Goal: Find specific page/section: Find specific page/section

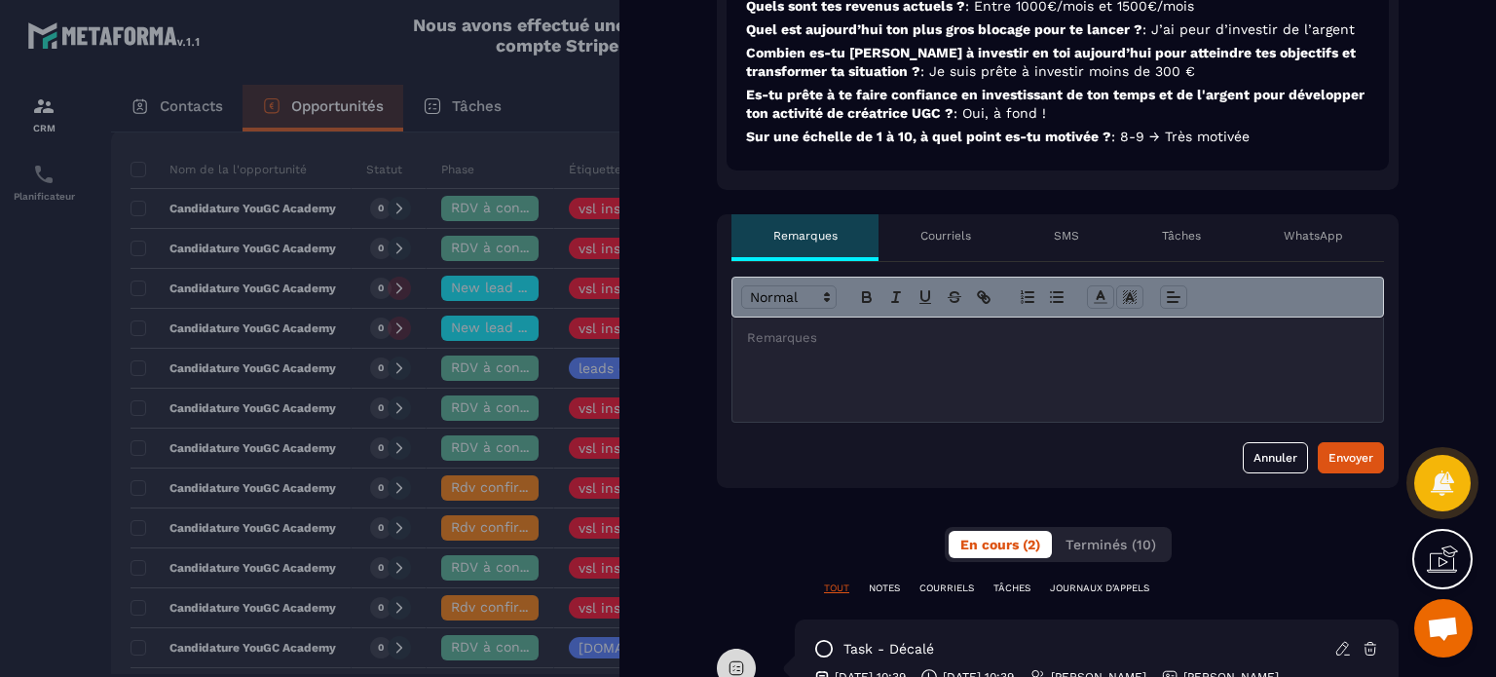
scroll to position [487, 0]
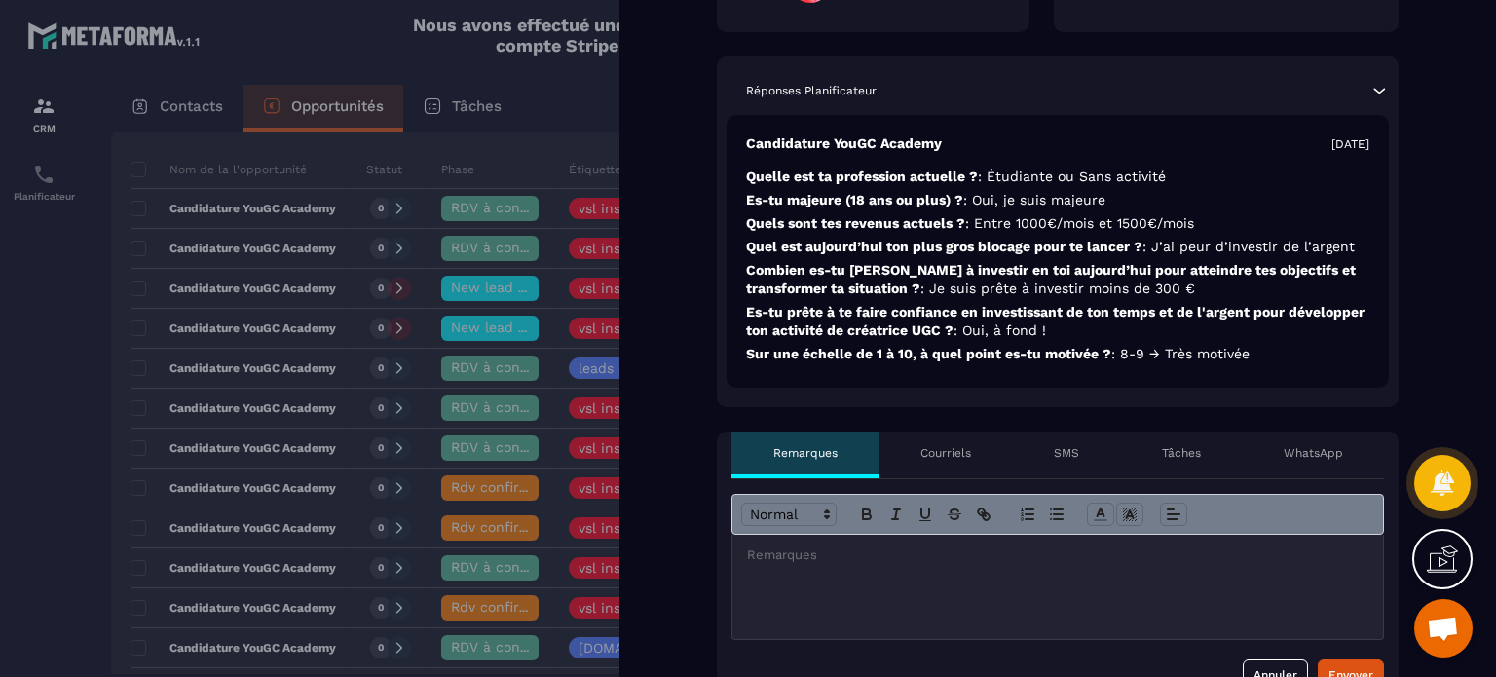
click at [286, 38] on div at bounding box center [748, 338] width 1496 height 677
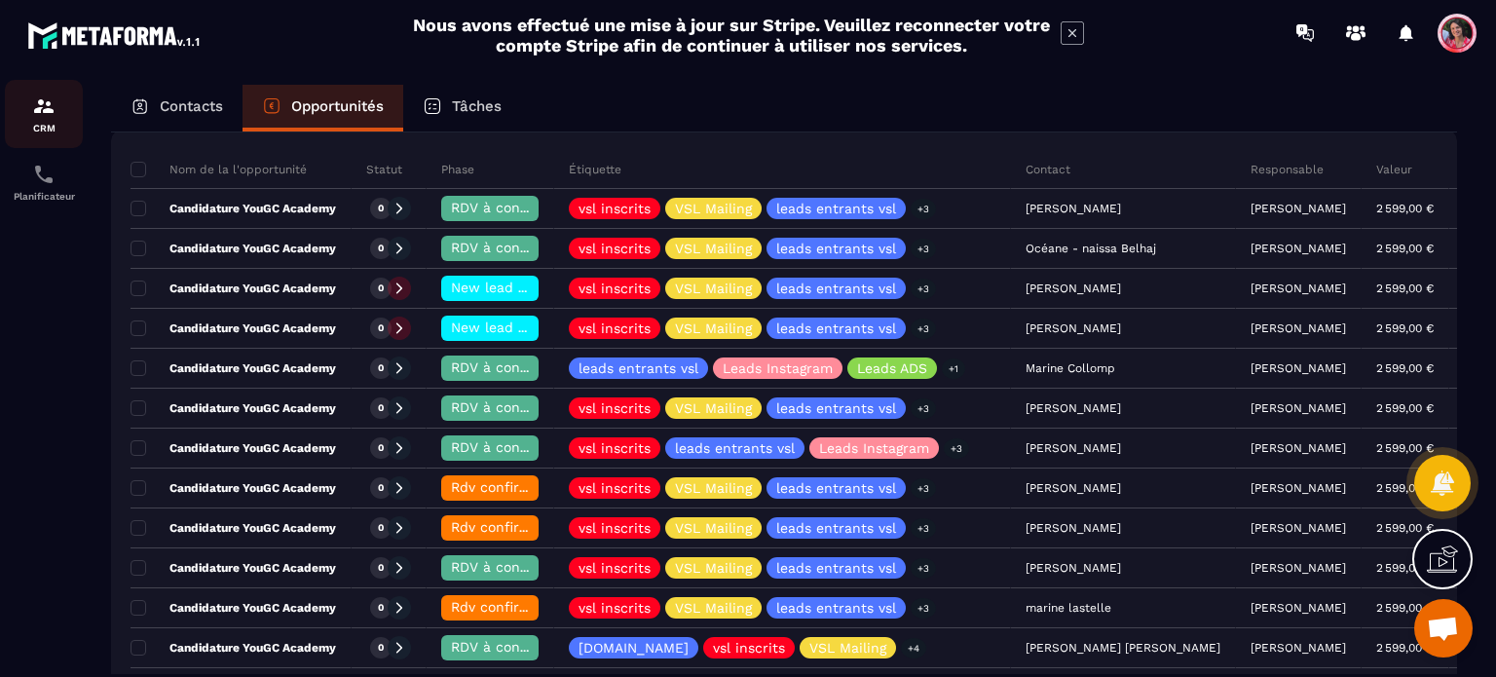
click at [46, 127] on p "CRM" at bounding box center [44, 128] width 78 height 11
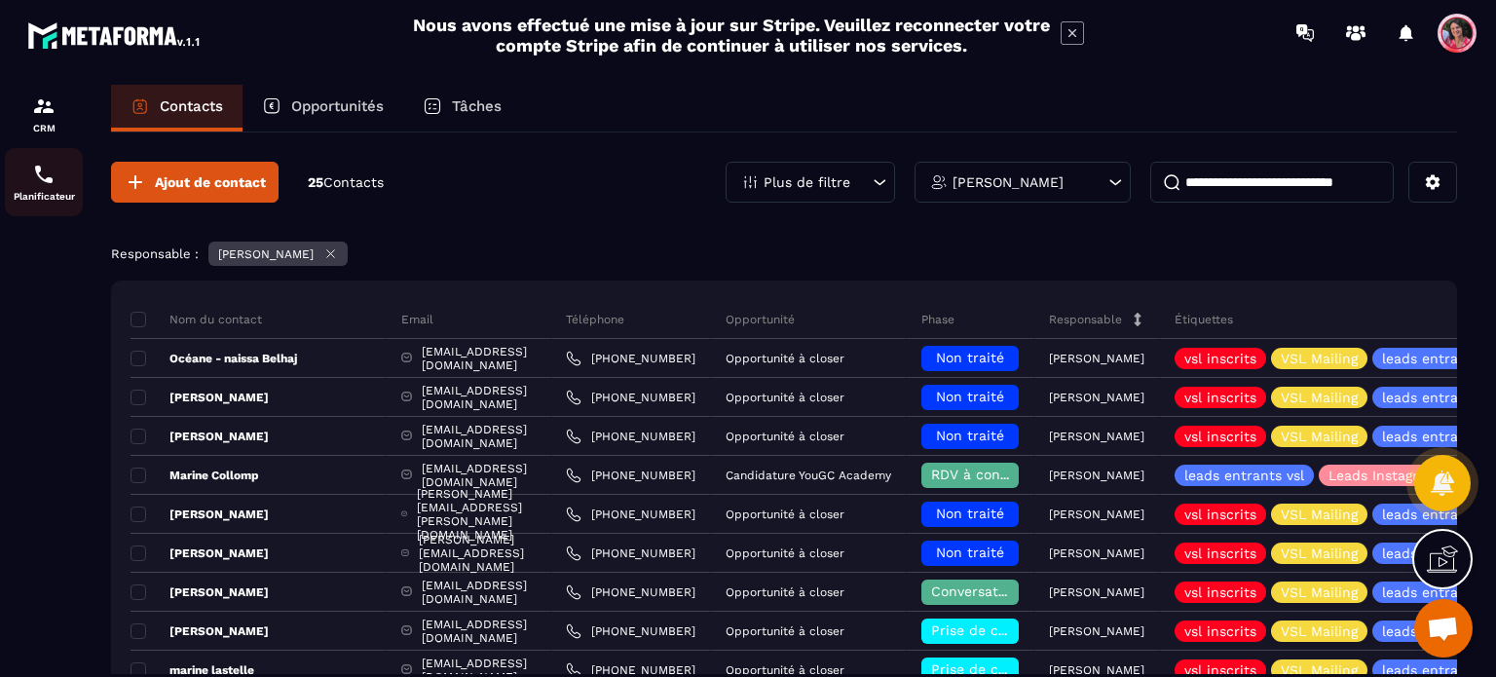
click at [51, 172] on img at bounding box center [43, 174] width 23 height 23
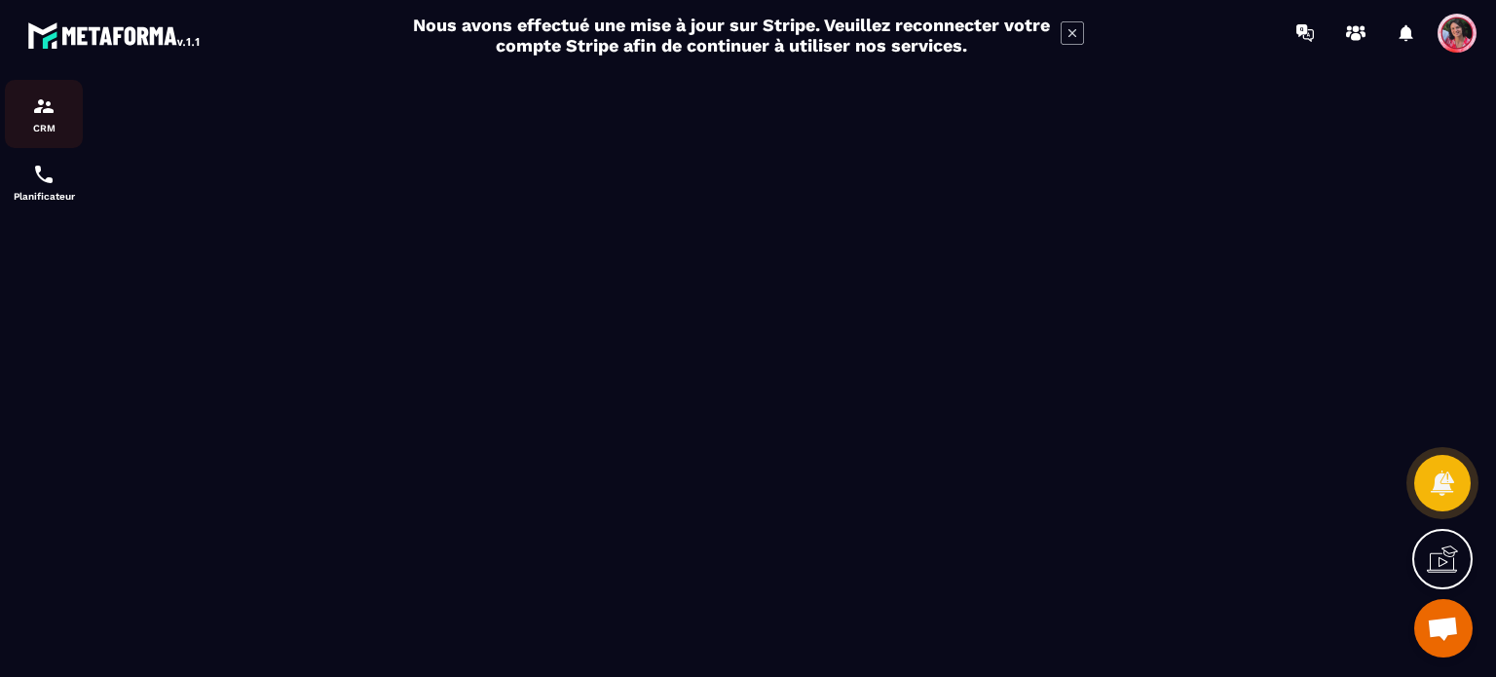
click at [38, 109] on img at bounding box center [43, 106] width 23 height 23
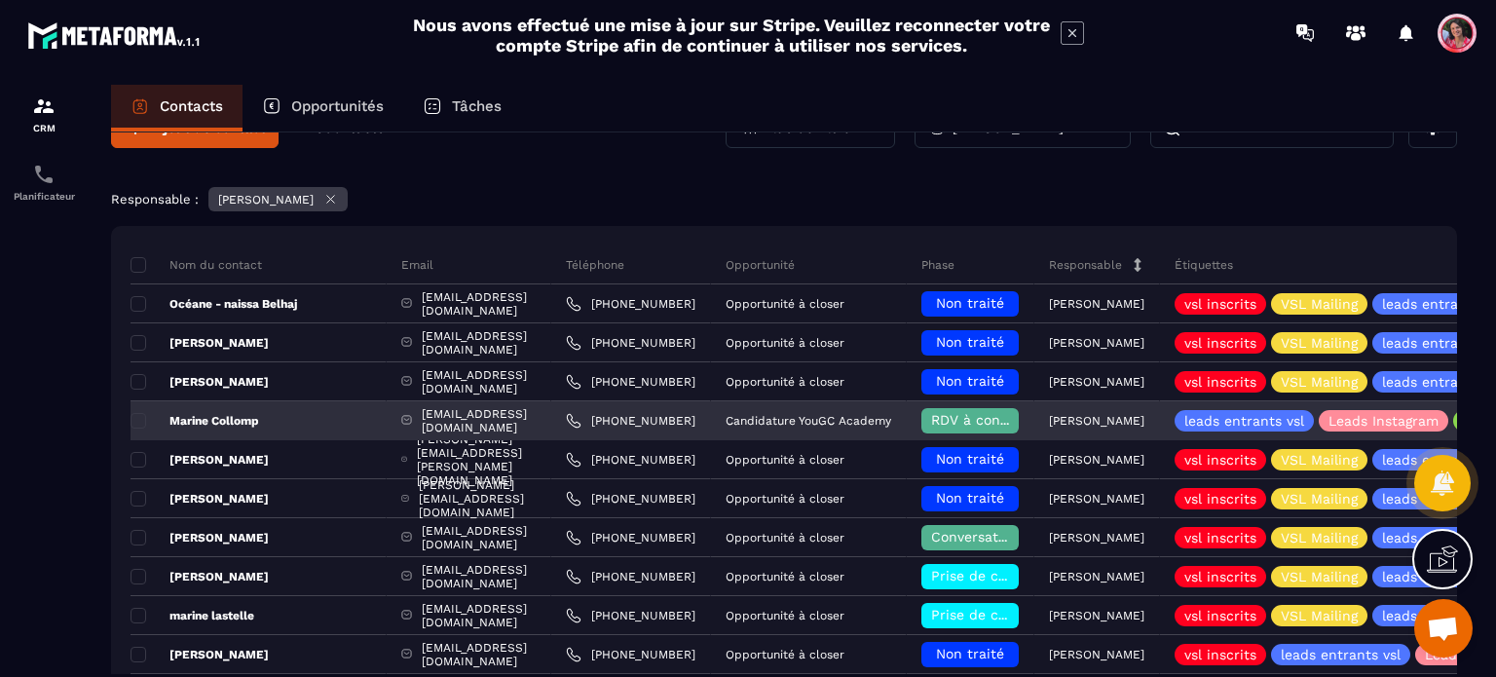
scroll to position [97, 0]
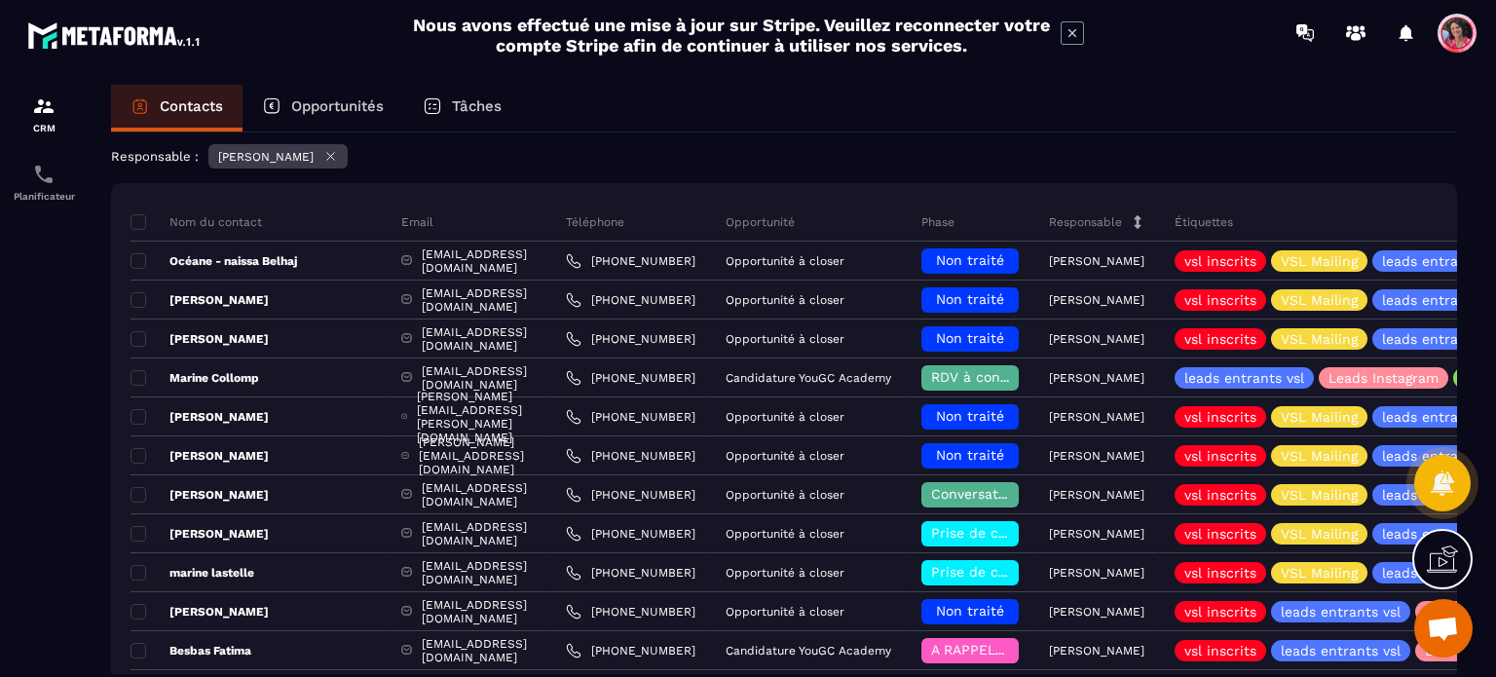
click at [297, 108] on p "Opportunités" at bounding box center [337, 106] width 93 height 18
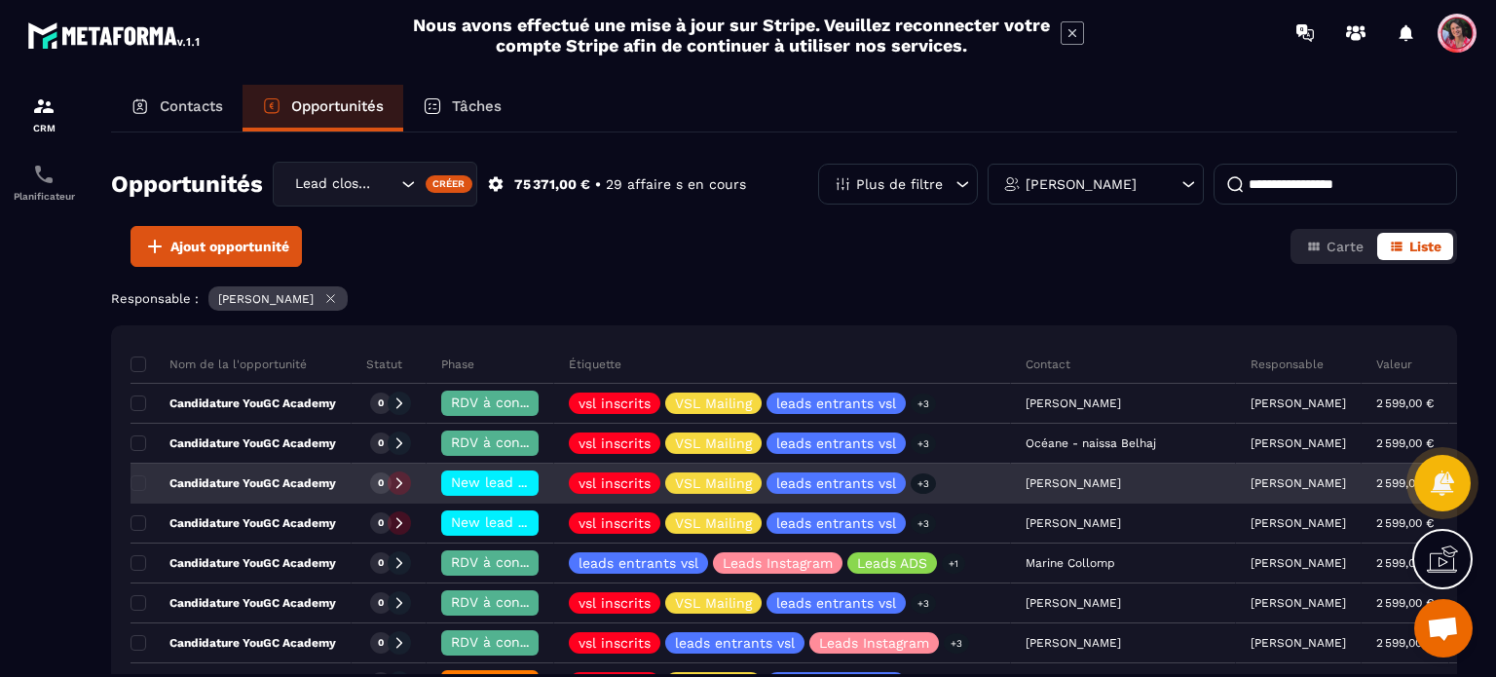
click at [248, 479] on p "Candidature YouGC Academy" at bounding box center [234, 483] width 206 height 16
